Goal: Task Accomplishment & Management: Use online tool/utility

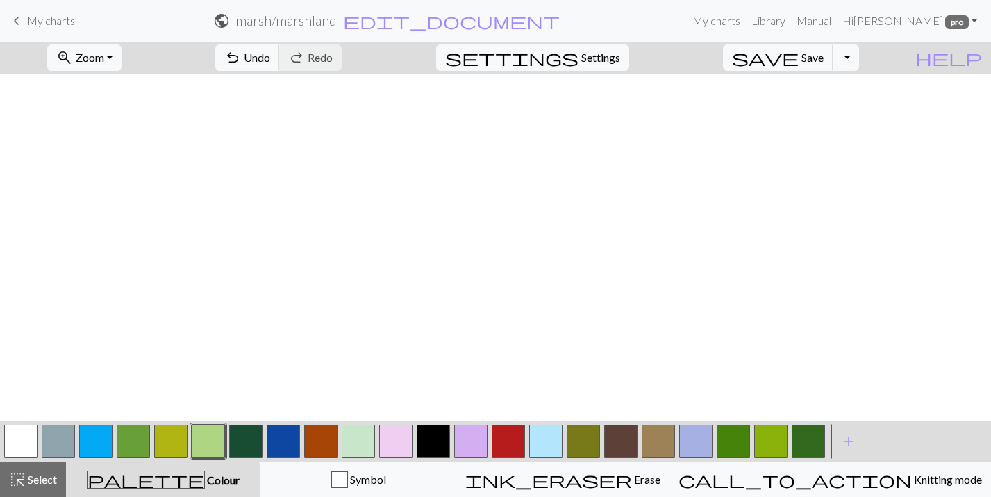
click at [585, 435] on button "button" at bounding box center [583, 440] width 33 height 33
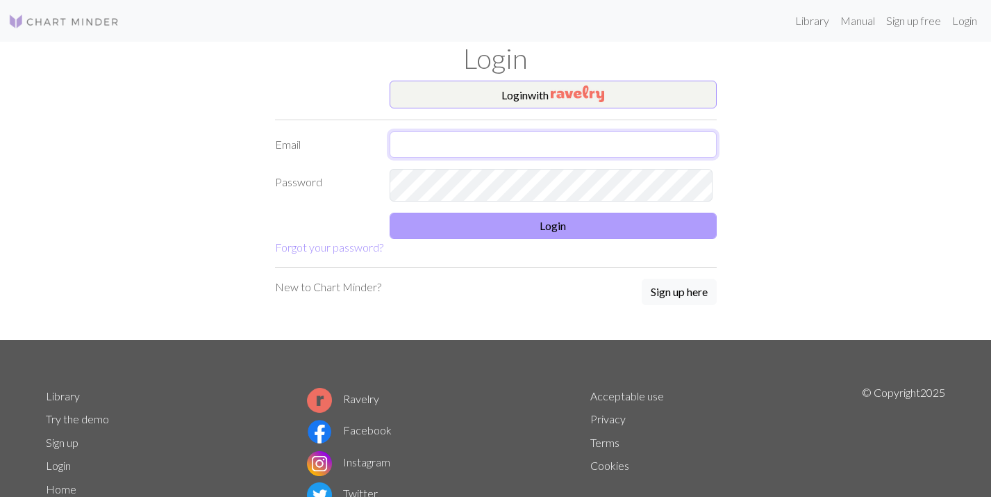
type input "sophia5672@gmail.com"
click at [459, 239] on button "Login" at bounding box center [553, 226] width 327 height 26
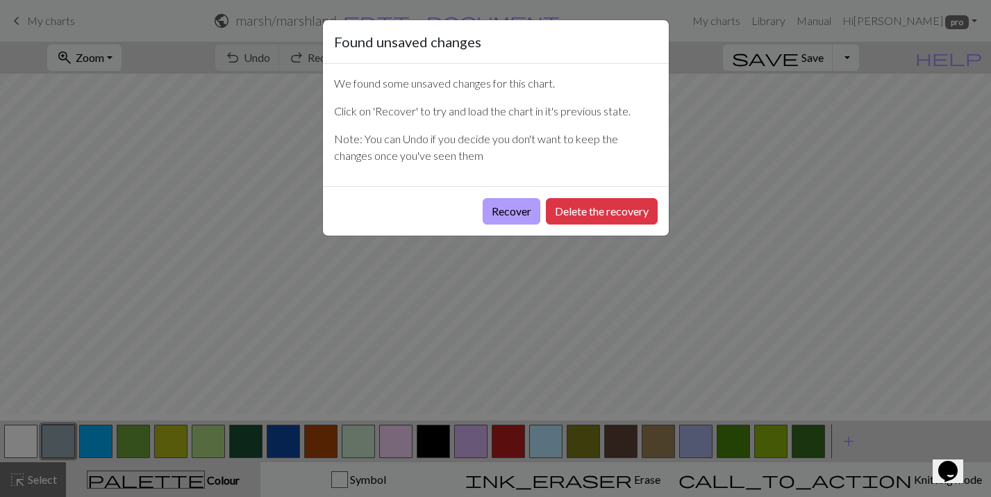
click at [483, 224] on button "Recover" at bounding box center [512, 211] width 58 height 26
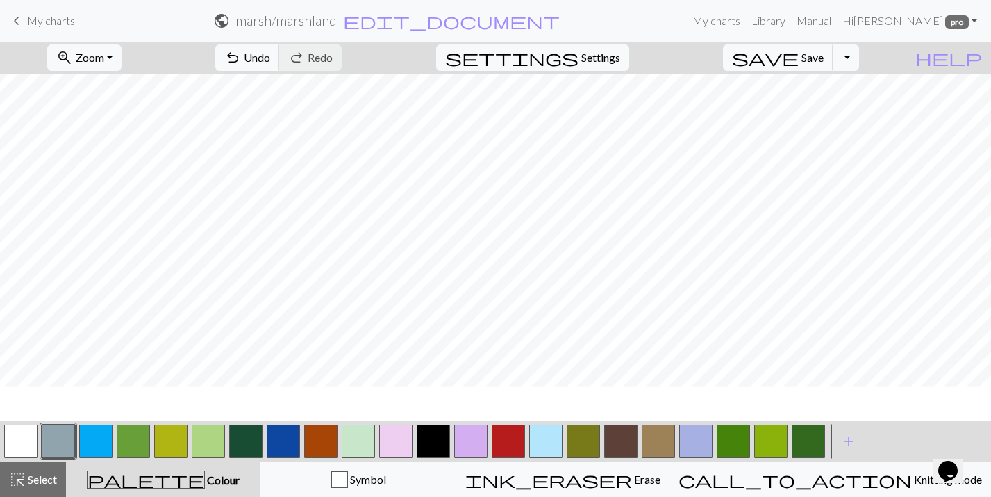
scroll to position [740, 0]
click at [583, 456] on button "button" at bounding box center [583, 440] width 33 height 33
click at [817, 64] on span "Save" at bounding box center [812, 57] width 22 height 13
click at [322, 64] on div "undo Undo Undo redo Redo Redo" at bounding box center [278, 58] width 147 height 32
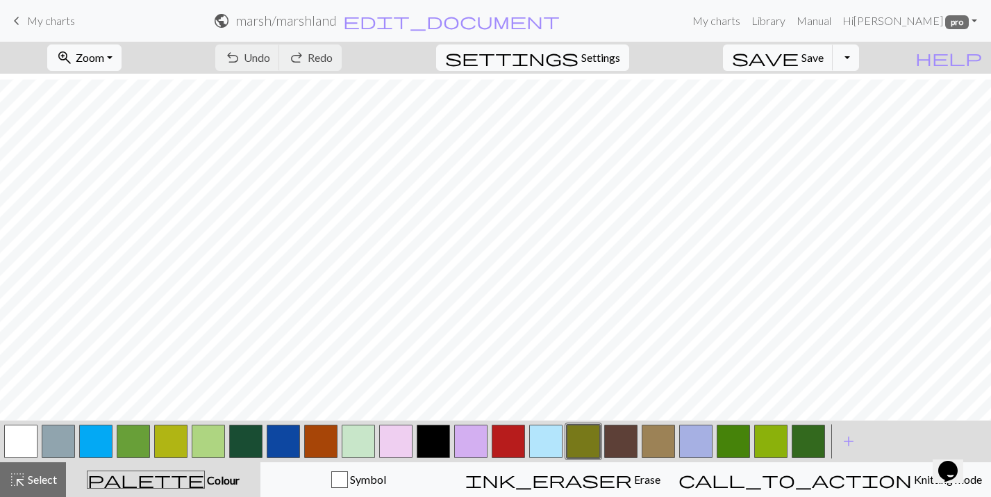
click at [324, 73] on div "undo Undo Undo redo Redo Redo" at bounding box center [278, 58] width 147 height 32
click at [465, 69] on div "zoom_in Zoom Zoom Fit all Fit width Fit height 50% 100% 150% 200% undo Undo Und…" at bounding box center [453, 58] width 906 height 32
click at [308, 69] on div "undo Undo Undo redo Redo Redo" at bounding box center [278, 58] width 147 height 32
click at [352, 58] on div "undo Undo Undo redo Redo Redo" at bounding box center [278, 58] width 147 height 32
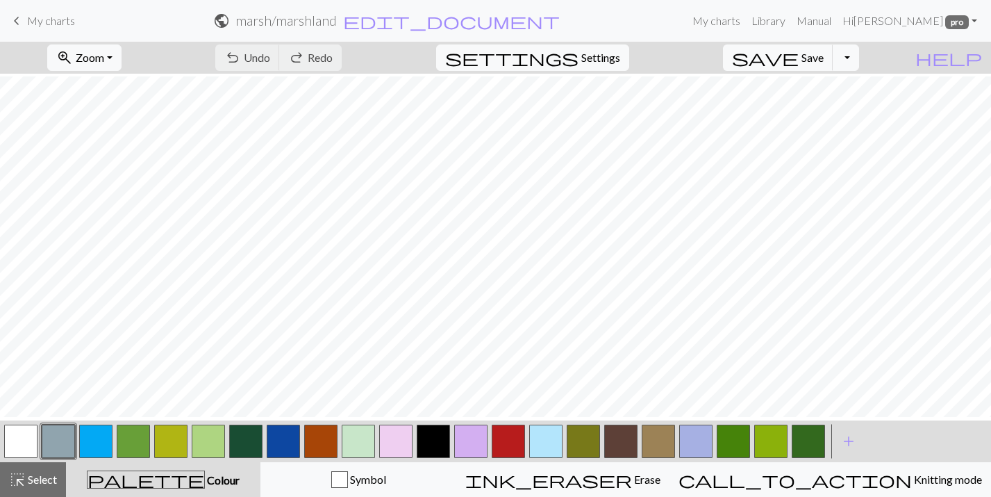
click at [352, 67] on div "undo Undo Undo redo Redo Redo" at bounding box center [278, 58] width 147 height 32
click at [342, 62] on div "undo Undo Undo redo Redo Redo" at bounding box center [278, 58] width 147 height 32
click at [352, 62] on div "undo Undo Undo redo Redo Redo" at bounding box center [278, 58] width 147 height 32
click at [585, 439] on button "button" at bounding box center [583, 440] width 33 height 33
